Goal: Check status: Check status

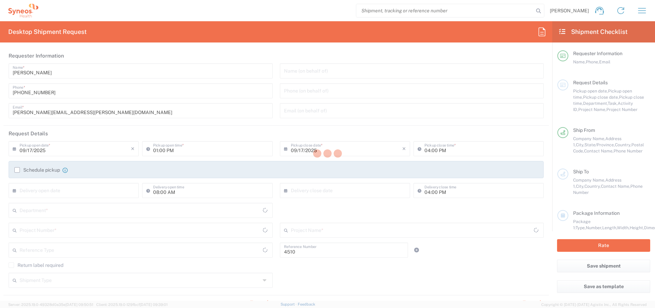
type input "Department"
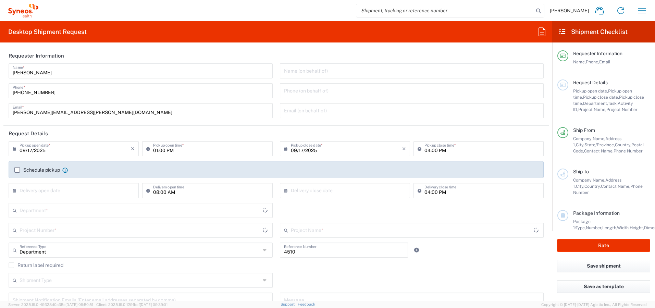
type input "[GEOGRAPHIC_DATA]"
click at [642, 11] on icon "button" at bounding box center [642, 10] width 8 height 5
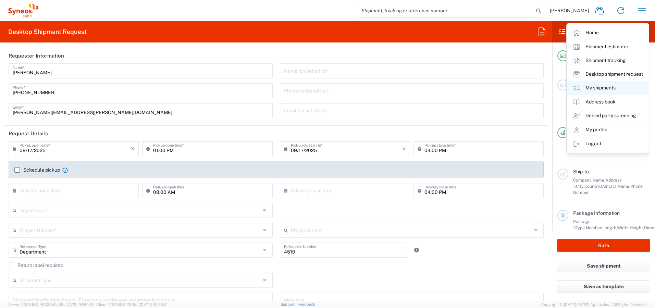
click at [595, 88] on link "My shipments" at bounding box center [608, 88] width 82 height 14
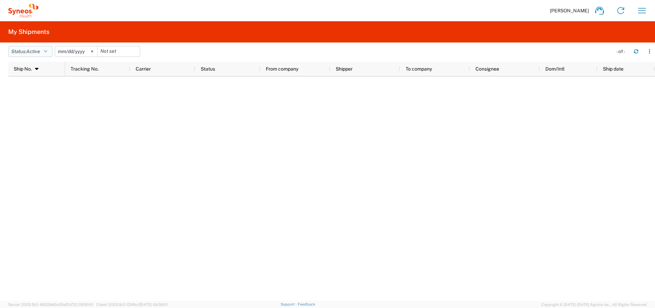
click at [44, 51] on button "Status: Active" at bounding box center [30, 51] width 44 height 11
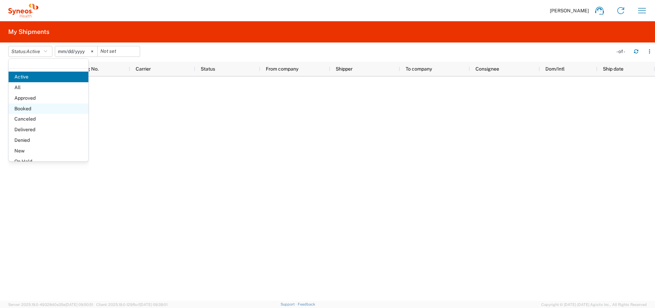
click at [34, 107] on span "Booked" at bounding box center [49, 108] width 80 height 11
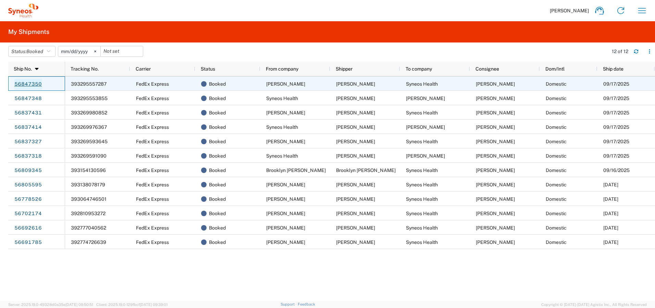
click at [25, 82] on link "56847350" at bounding box center [28, 84] width 28 height 11
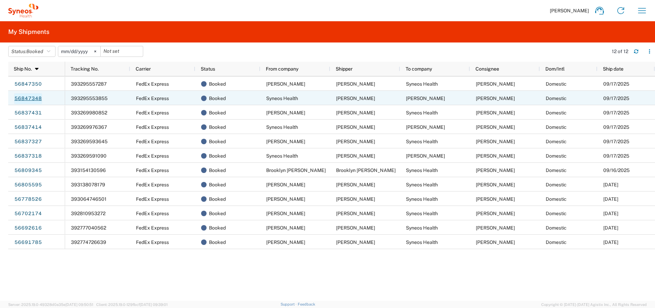
click at [24, 99] on link "56847348" at bounding box center [28, 98] width 28 height 11
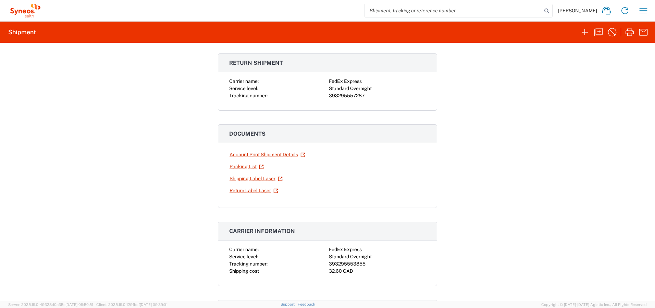
scroll to position [38, 0]
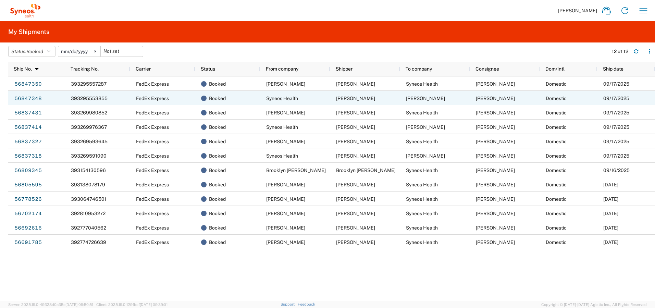
click at [80, 97] on span "393295553855" at bounding box center [89, 98] width 37 height 5
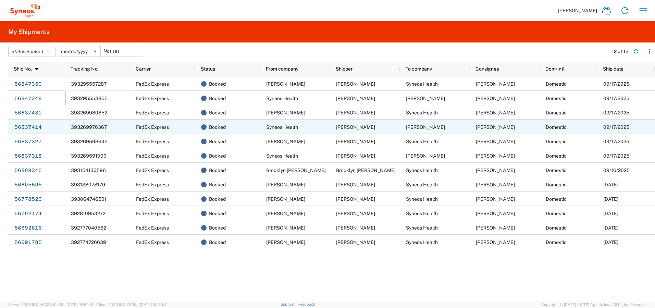
click at [89, 125] on span "393269976367" at bounding box center [89, 126] width 36 height 5
click at [92, 127] on span "393269976367" at bounding box center [89, 126] width 36 height 5
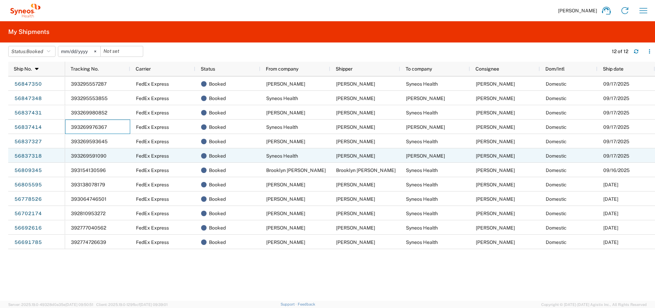
click at [91, 151] on div "393269591090" at bounding box center [97, 155] width 65 height 14
click at [98, 158] on span "393269591090" at bounding box center [89, 155] width 36 height 5
